Goal: Task Accomplishment & Management: Manage account settings

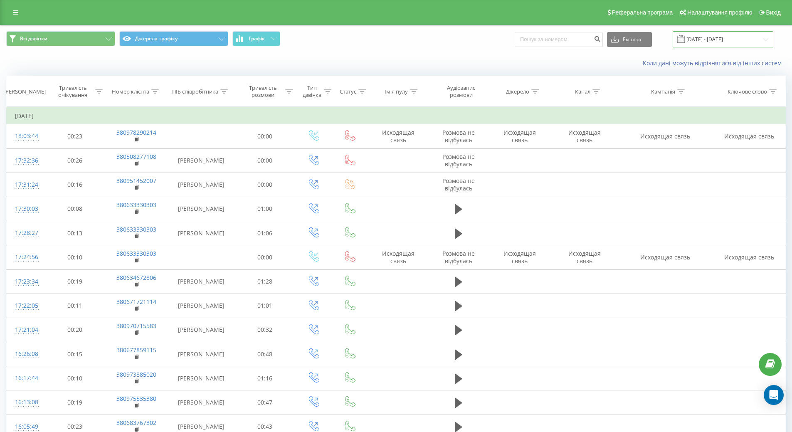
click at [760, 37] on input "31.12.2022 - 31.01.2023" at bounding box center [723, 39] width 101 height 16
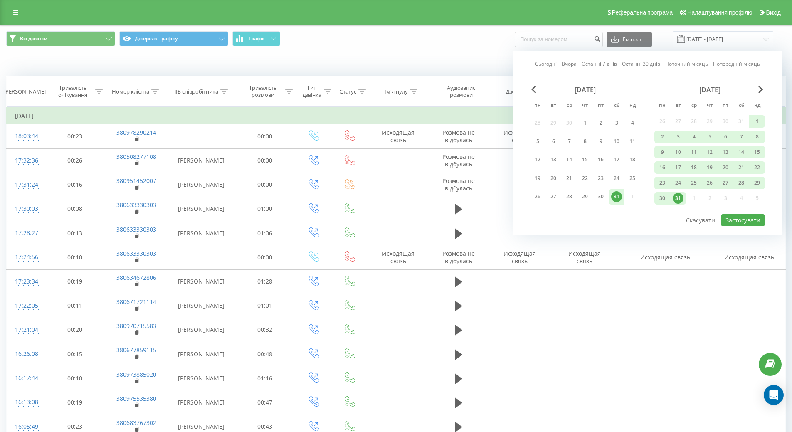
click at [556, 67] on link "Сьогодні" at bounding box center [546, 64] width 22 height 8
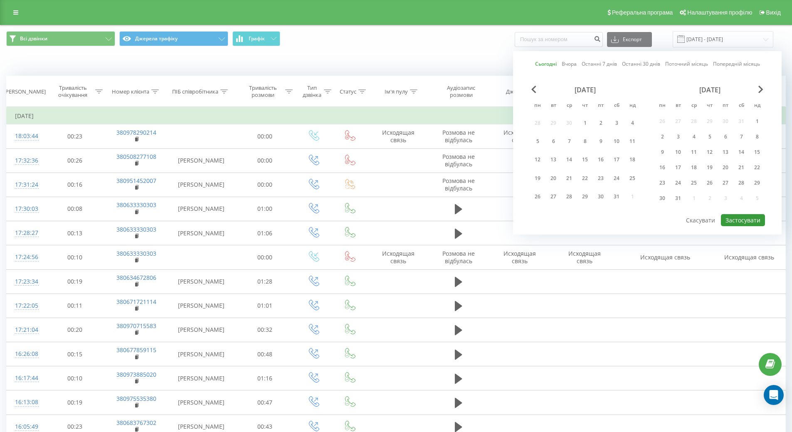
click at [749, 219] on button "Застосувати" at bounding box center [743, 220] width 44 height 12
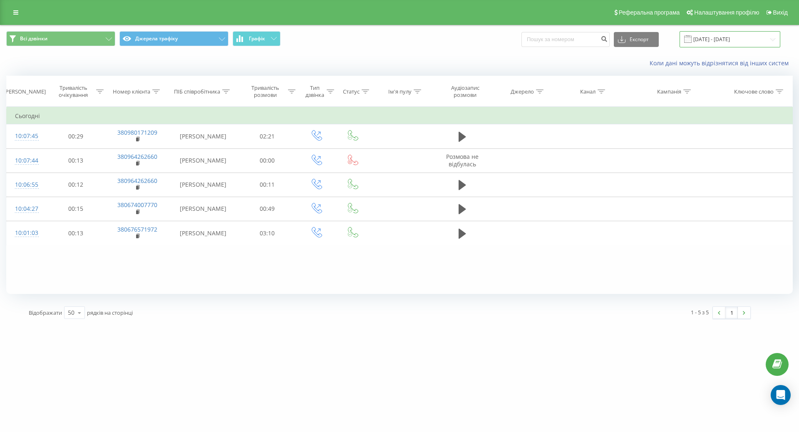
click at [747, 43] on input "19.09.2025 - 19.09.2025" at bounding box center [729, 39] width 101 height 16
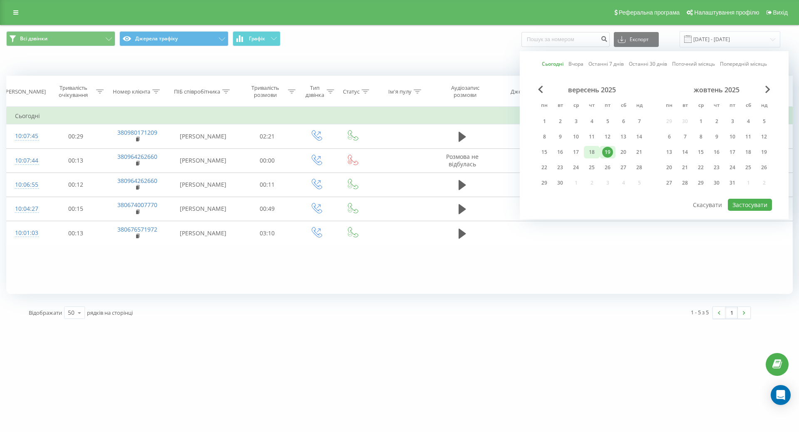
click at [590, 146] on div "18" at bounding box center [592, 152] width 16 height 12
click at [745, 204] on button "Застосувати" at bounding box center [750, 205] width 44 height 12
type input "18.09.2025 - 18.09.2025"
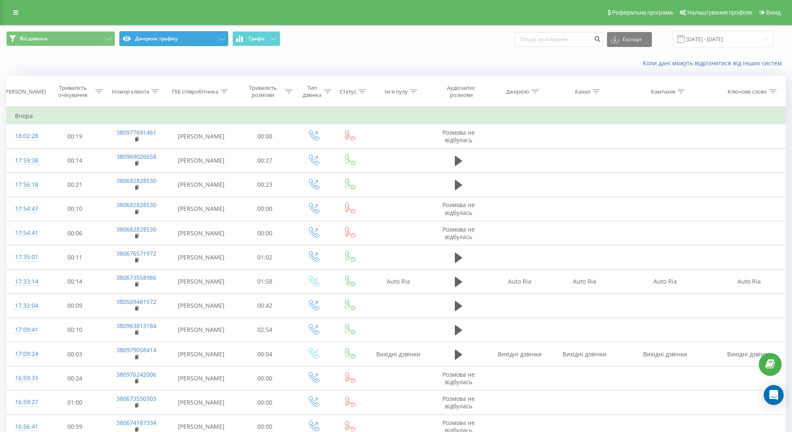
click at [138, 39] on button "Джерела трафіку" at bounding box center [173, 38] width 109 height 15
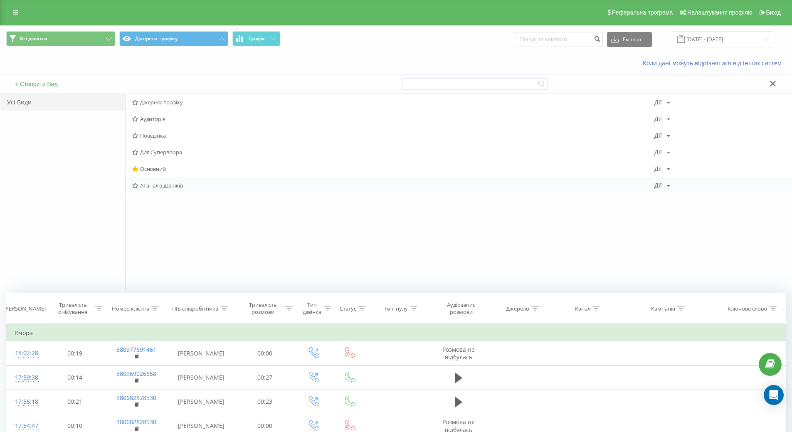
click at [148, 184] on span "AI-аналіз дзвінків" at bounding box center [393, 186] width 523 height 6
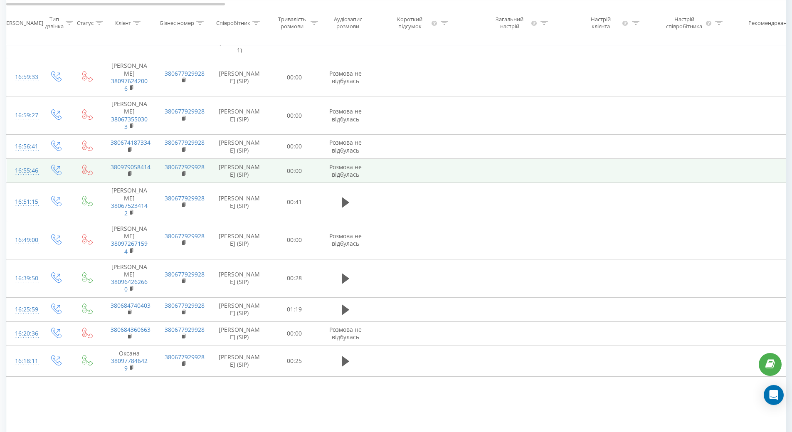
scroll to position [952, 0]
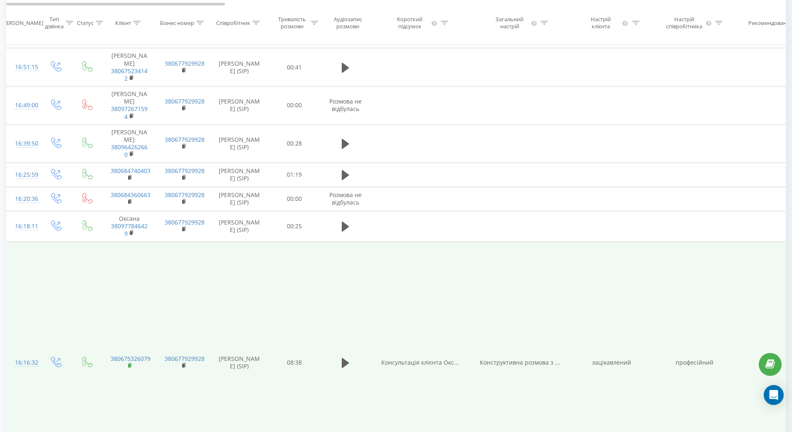
click at [130, 364] on rect at bounding box center [129, 366] width 2 height 4
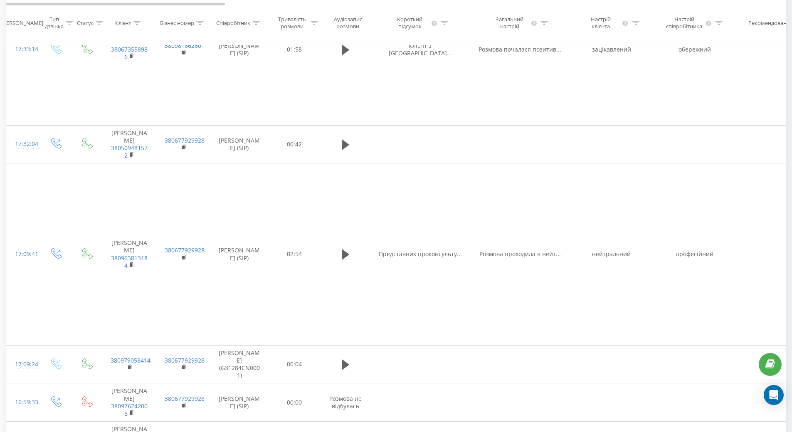
scroll to position [370, 0]
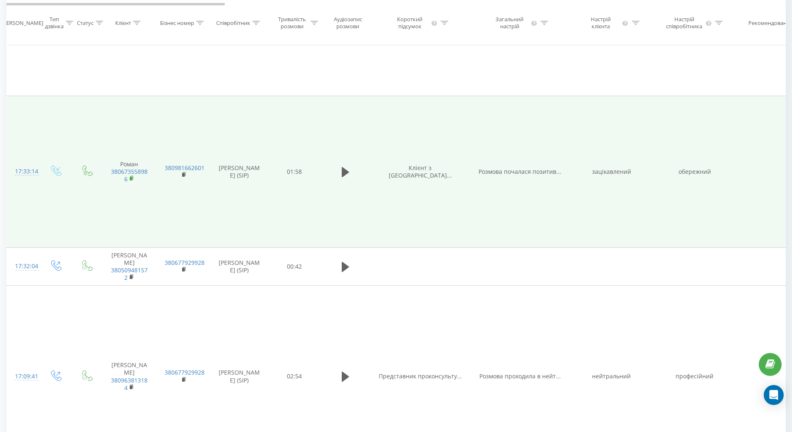
click at [132, 177] on rect at bounding box center [131, 179] width 2 height 4
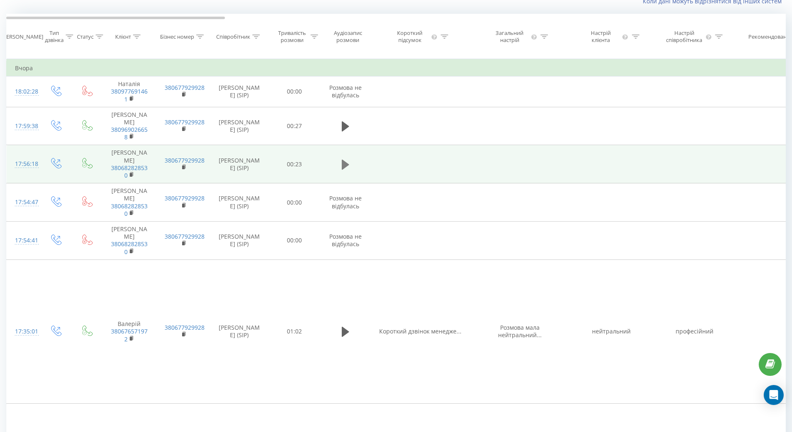
scroll to position [0, 0]
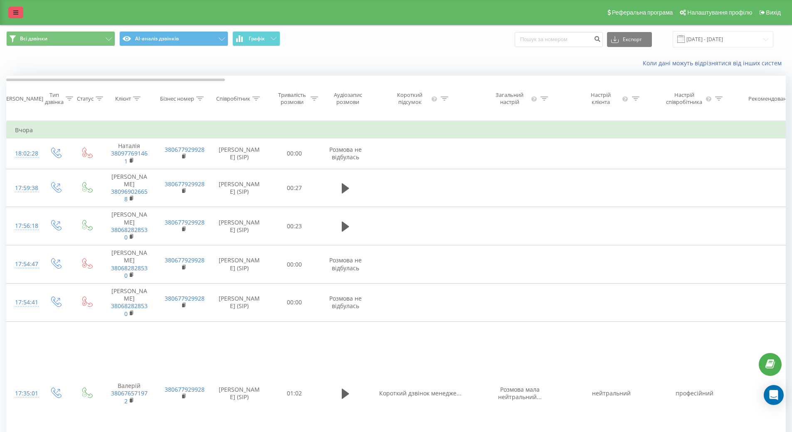
click at [19, 10] on link at bounding box center [15, 13] width 15 height 12
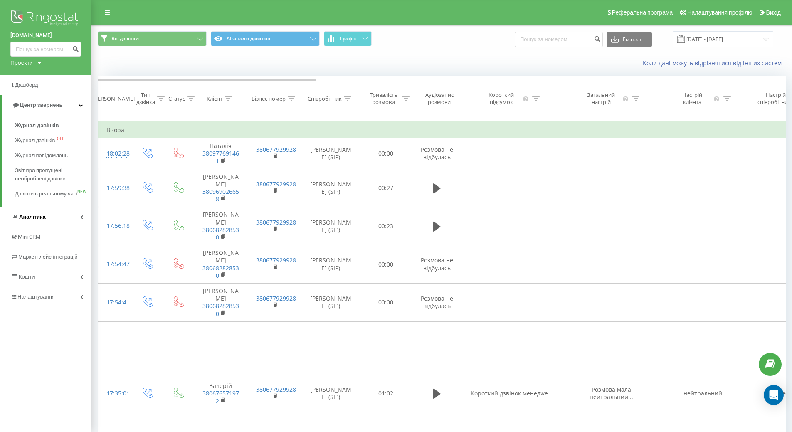
click at [37, 220] on span "Аналiтика" at bounding box center [32, 217] width 27 height 6
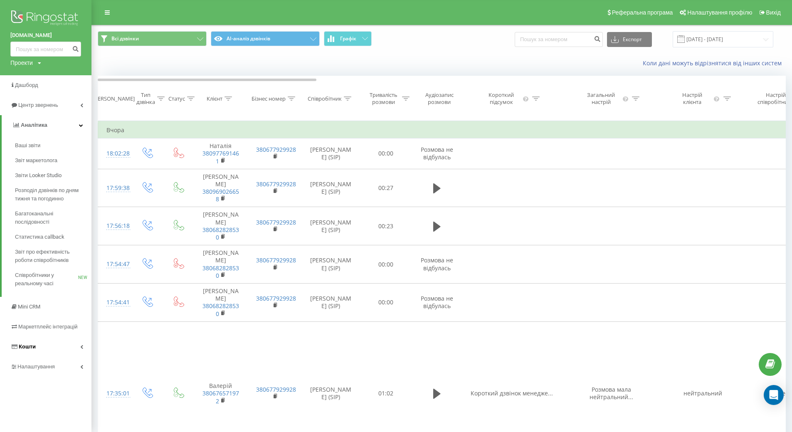
click at [35, 340] on link "Кошти" at bounding box center [46, 347] width 92 height 20
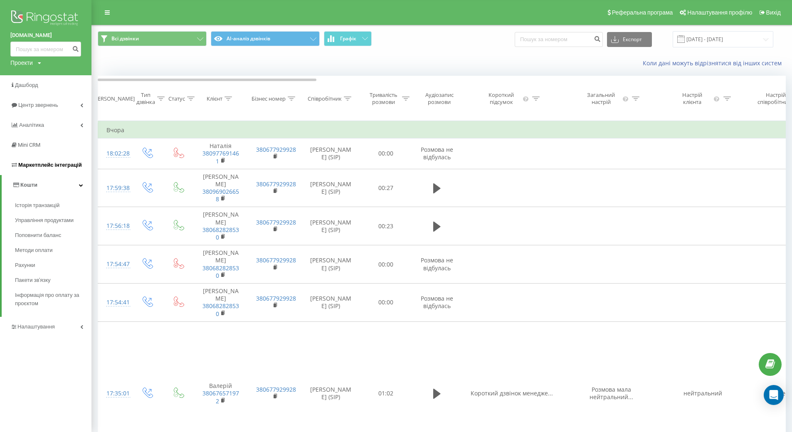
click at [32, 160] on link "Маркетплейс інтеграцій" at bounding box center [46, 165] width 92 height 20
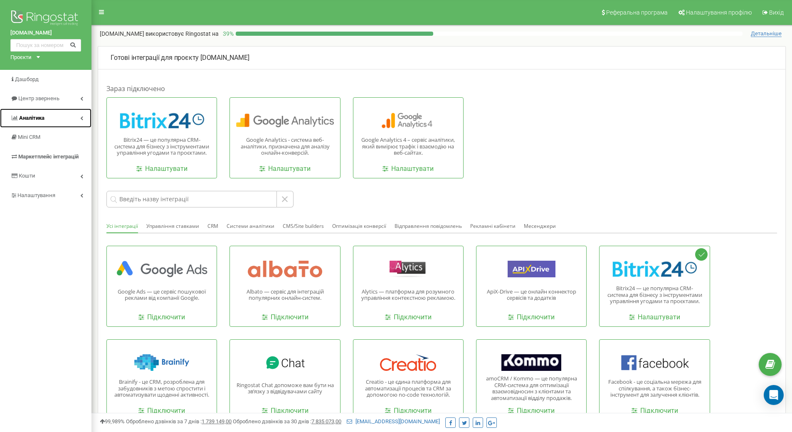
click at [28, 118] on span "Аналiтика" at bounding box center [31, 118] width 25 height 6
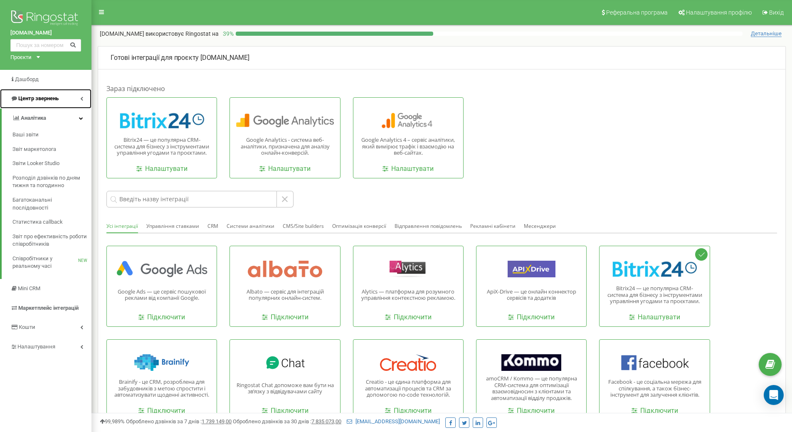
click at [40, 97] on span "Центр звернень" at bounding box center [38, 98] width 40 height 6
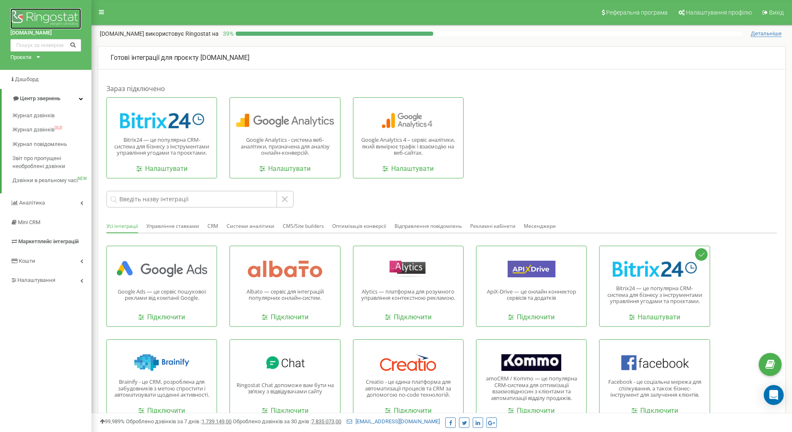
click at [34, 17] on img at bounding box center [45, 18] width 71 height 21
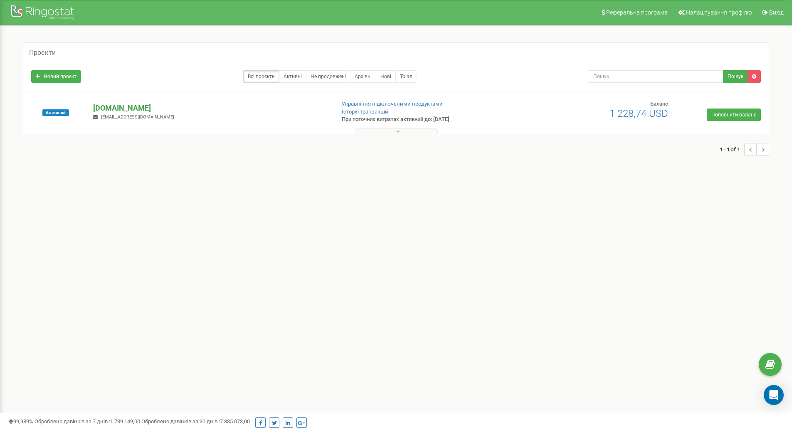
click at [127, 108] on p "[DOMAIN_NAME]" at bounding box center [210, 108] width 235 height 11
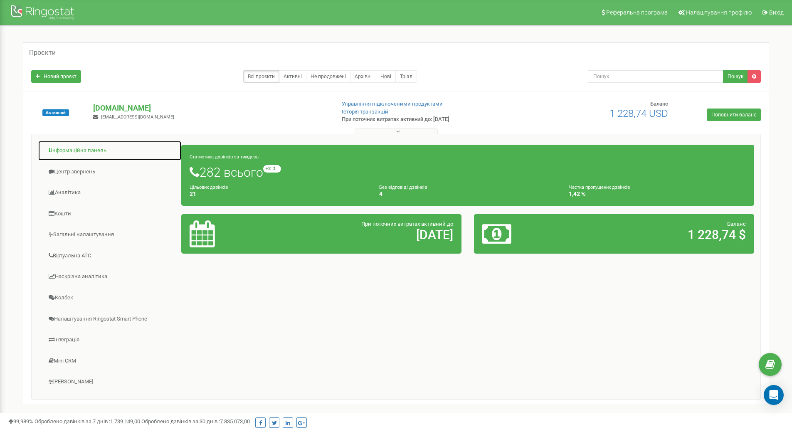
click at [109, 153] on link "Інформаційна панель" at bounding box center [110, 151] width 144 height 20
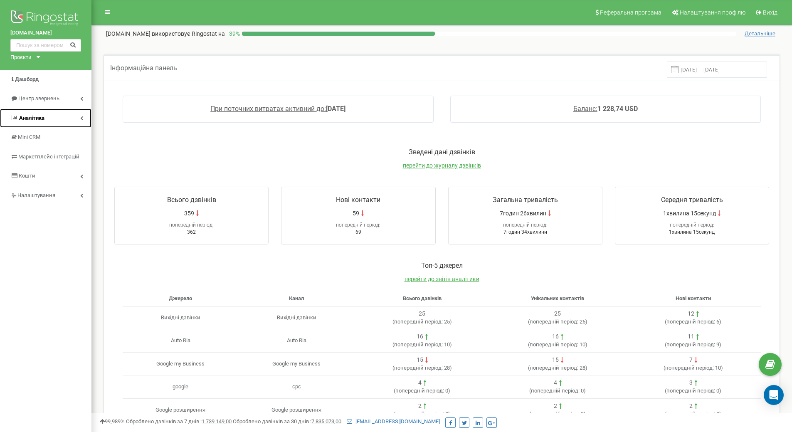
click at [63, 118] on link "Аналiтика" at bounding box center [46, 119] width 92 height 20
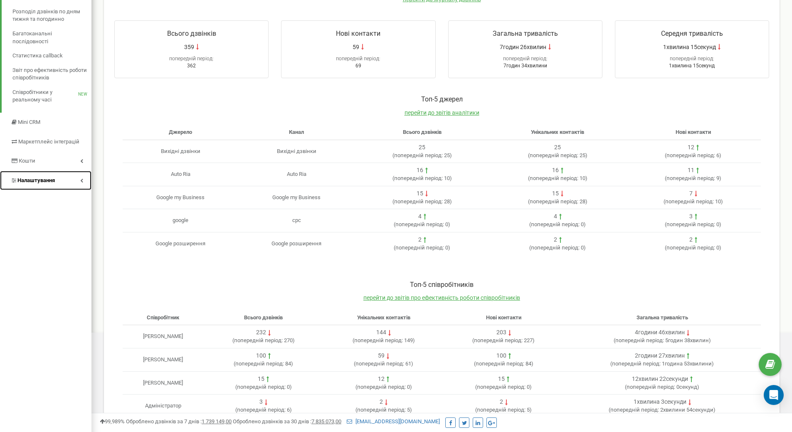
click at [41, 181] on span "Налаштування" at bounding box center [35, 180] width 37 height 6
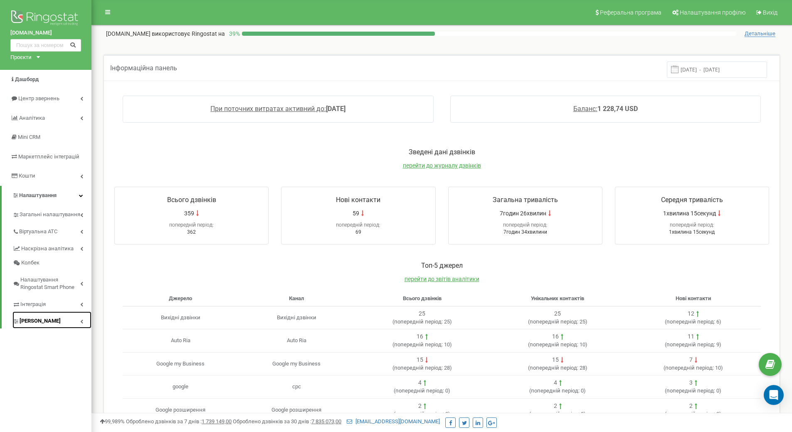
click at [34, 316] on link "[PERSON_NAME]" at bounding box center [51, 320] width 79 height 17
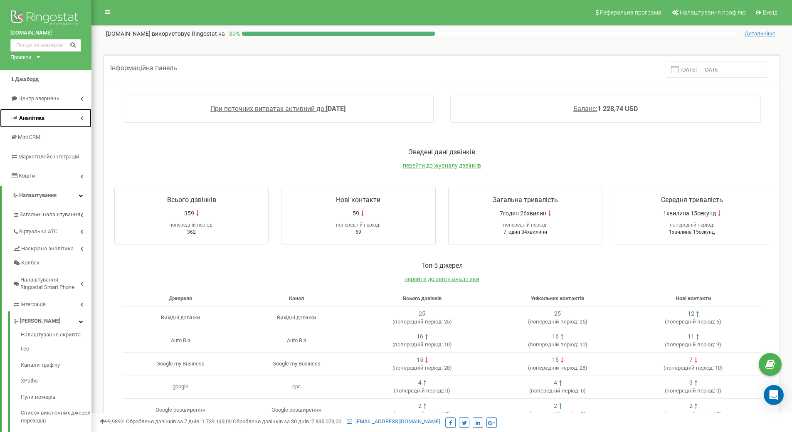
click at [48, 121] on link "Аналiтика" at bounding box center [46, 119] width 92 height 20
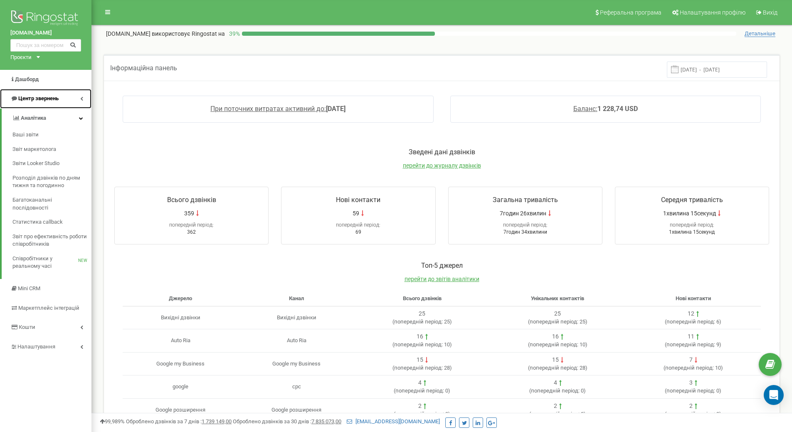
click at [44, 104] on link "Центр звернень" at bounding box center [46, 99] width 92 height 20
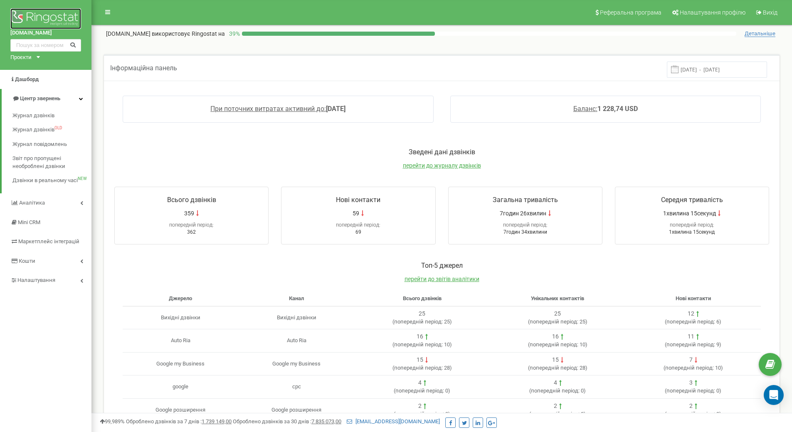
click at [27, 14] on img at bounding box center [45, 18] width 71 height 21
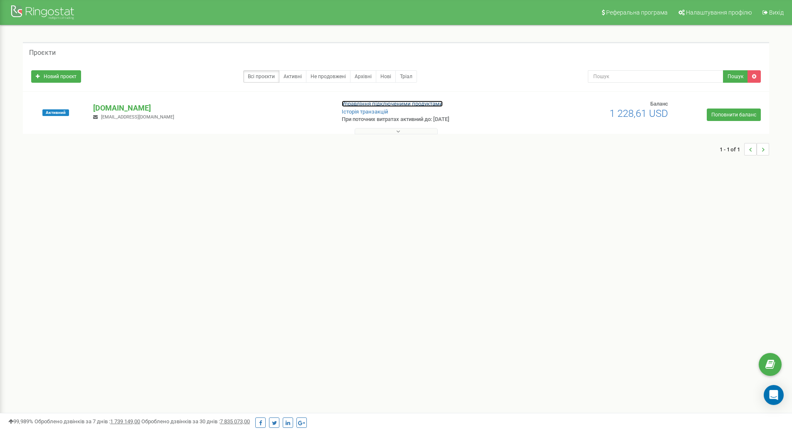
click at [355, 106] on link "Управління підключеними продуктами" at bounding box center [392, 104] width 101 height 6
click at [131, 105] on p "[DOMAIN_NAME]" at bounding box center [210, 108] width 235 height 11
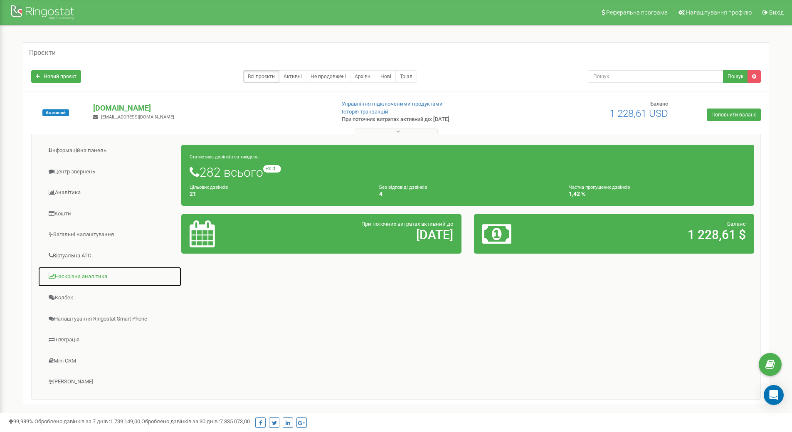
click at [70, 274] on link "Наскрізна аналітика" at bounding box center [110, 277] width 144 height 20
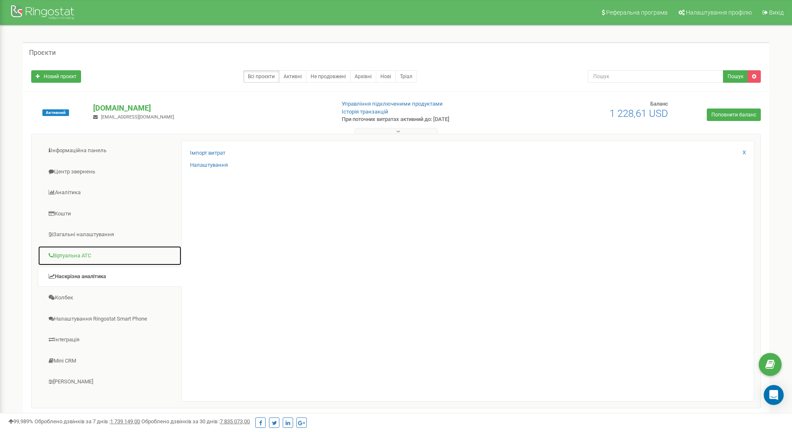
click at [77, 253] on link "Віртуальна АТС" at bounding box center [110, 256] width 144 height 20
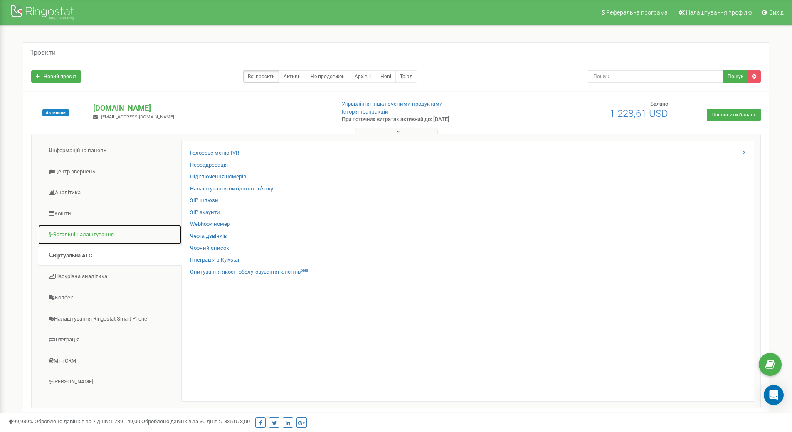
click at [79, 245] on link "Загальні налаштування" at bounding box center [110, 235] width 144 height 20
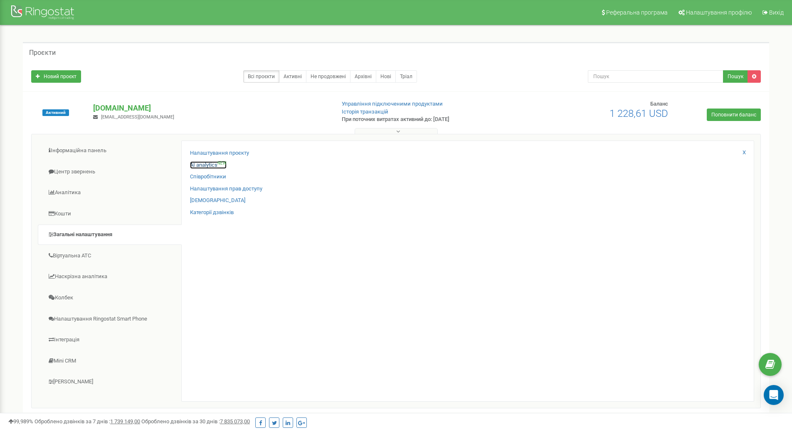
click at [216, 164] on link "AI analytics NEW" at bounding box center [208, 165] width 37 height 8
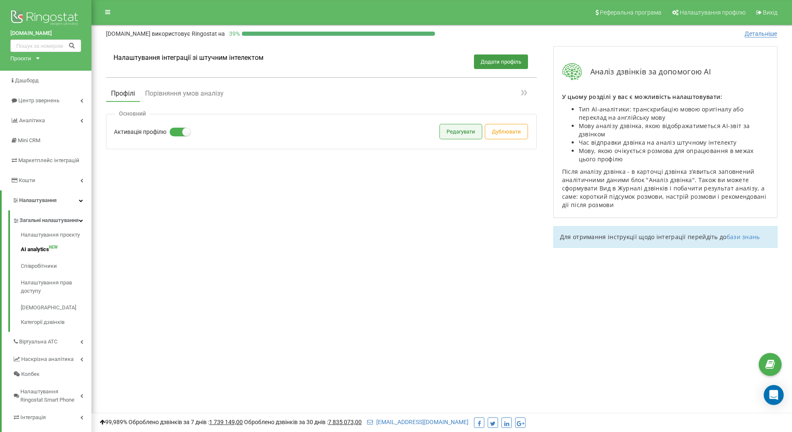
click at [445, 132] on button "Редагувати" at bounding box center [461, 131] width 42 height 15
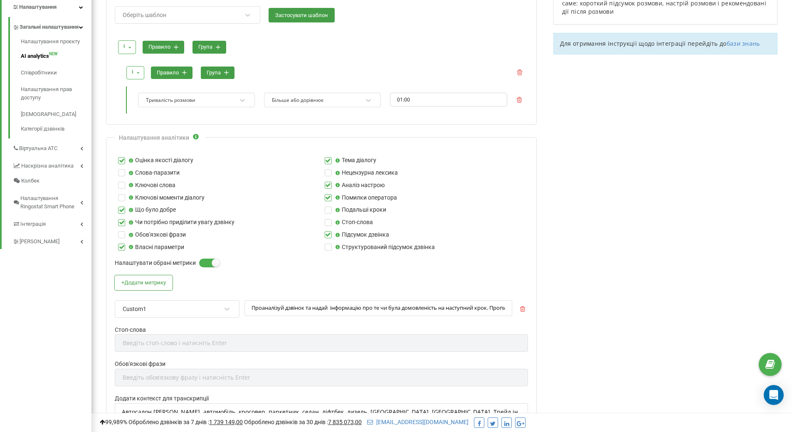
scroll to position [208, 0]
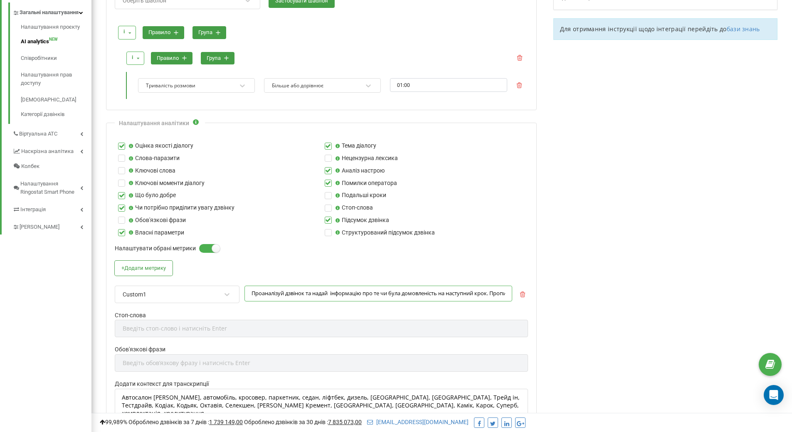
click at [300, 296] on input "Проаналізуй дзвінок та надай інформацію про те чи була домовленість на наступни…" at bounding box center [379, 294] width 268 height 16
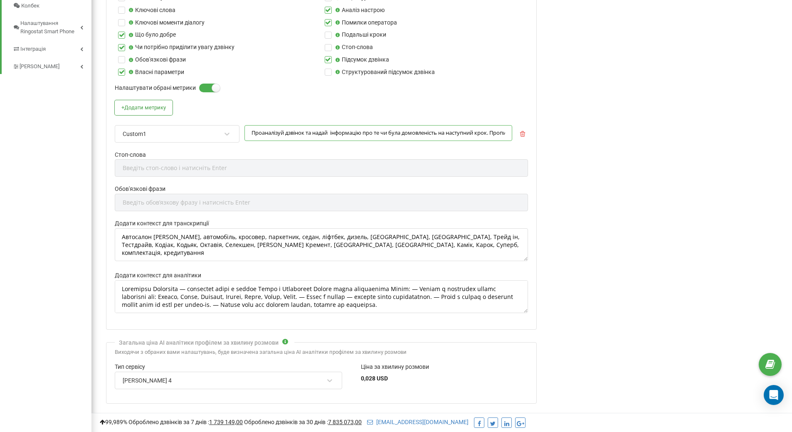
scroll to position [374, 0]
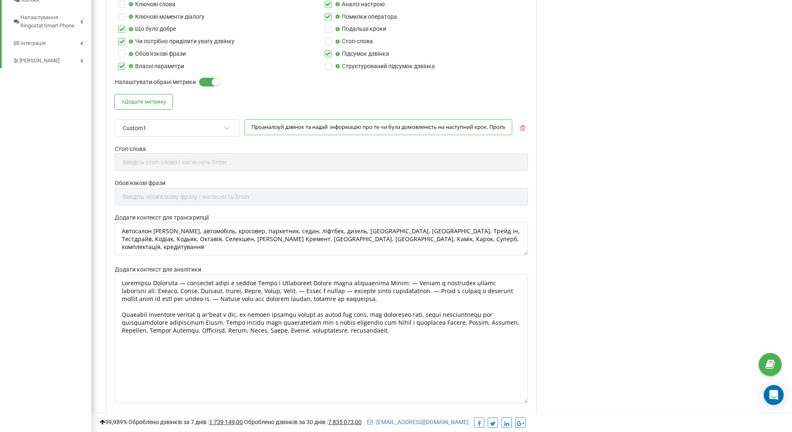
drag, startPoint x: 528, startPoint y: 305, endPoint x: 535, endPoint y: 401, distance: 96.4
click at [535, 401] on div "Налаштування аналітики Оцінка якості діалогу Тема діалогу Слова-паразити Неценз…" at bounding box center [321, 188] width 431 height 464
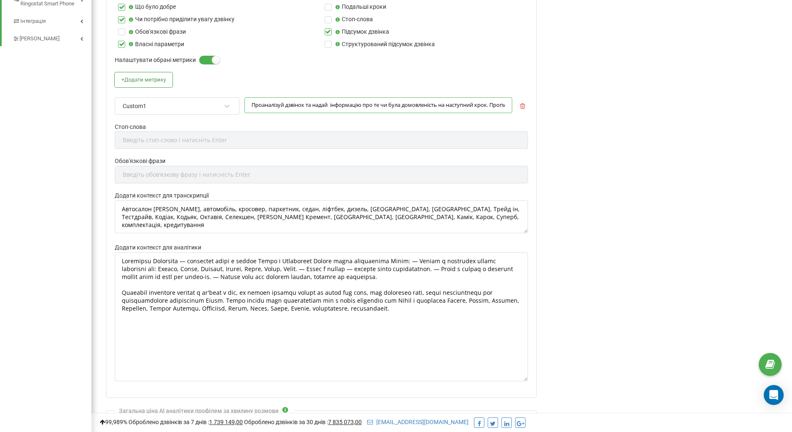
scroll to position [411, 0]
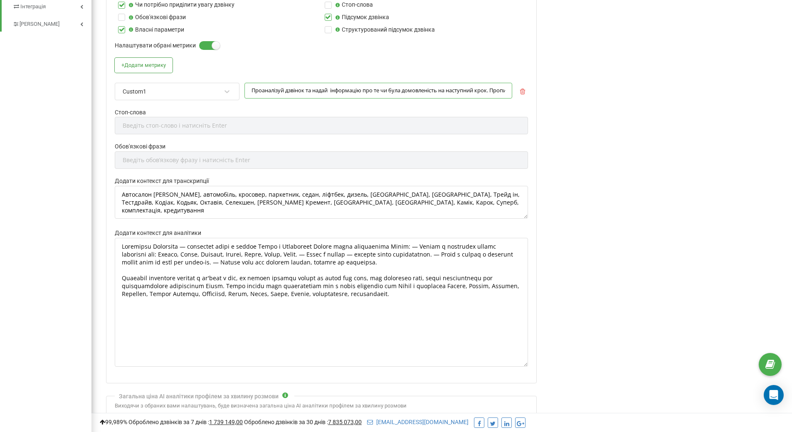
drag, startPoint x: 466, startPoint y: 82, endPoint x: 466, endPoint y: 87, distance: 4.7
click at [466, 83] on input "Проаналізуй дзвінок та надай інформацію про те чи була домовленість на наступни…" at bounding box center [379, 91] width 268 height 16
click at [467, 90] on input "Проаналізуй дзвінок та надай інформацію про те чи була домовленість на наступни…" at bounding box center [379, 91] width 268 height 16
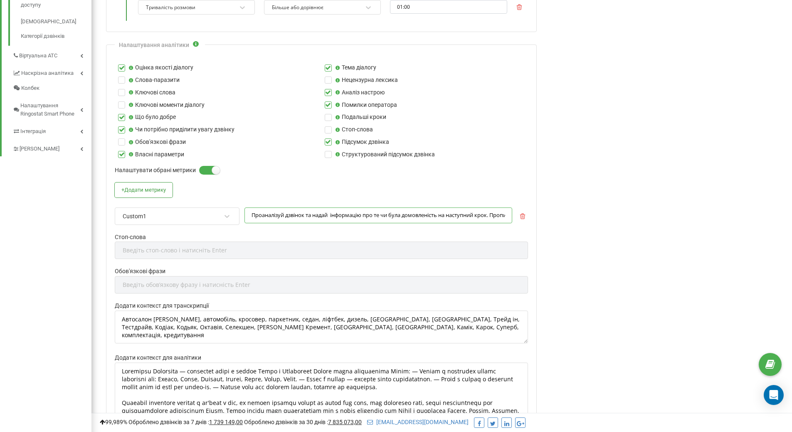
scroll to position [328, 0]
